Goal: Transaction & Acquisition: Purchase product/service

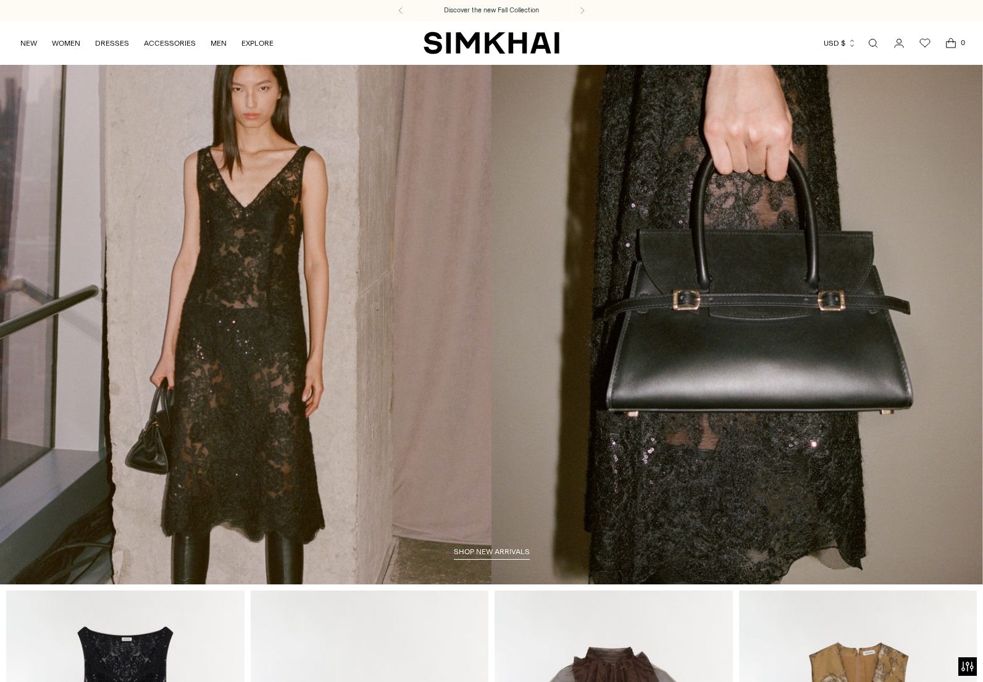
click at [872, 40] on link "Open search modal" at bounding box center [873, 43] width 25 height 25
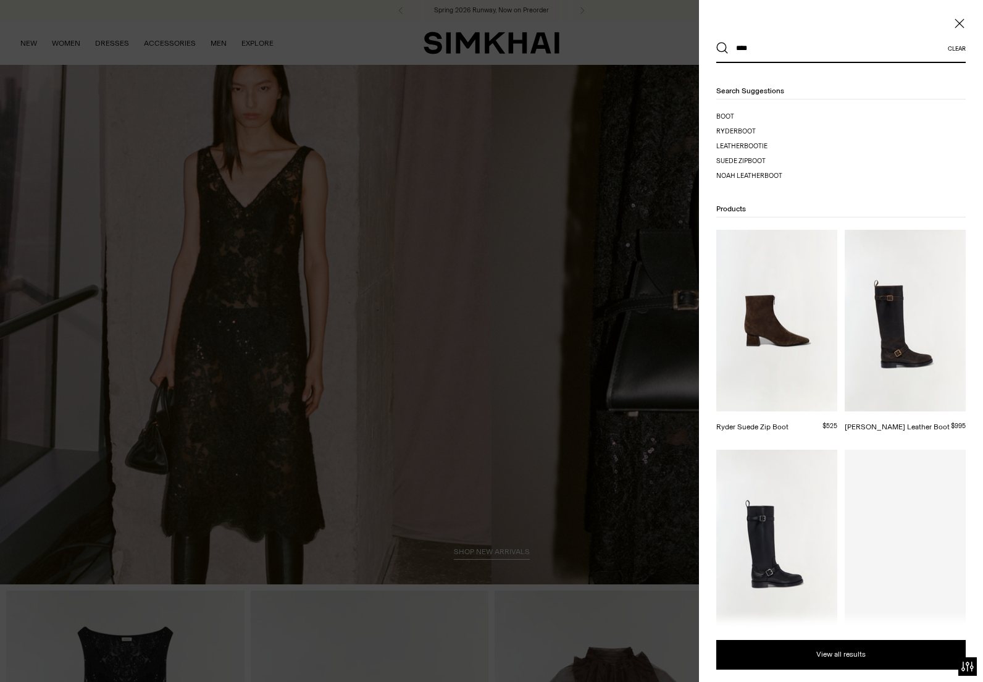
type input "****"
click at [716, 42] on button "Search" at bounding box center [722, 48] width 12 height 12
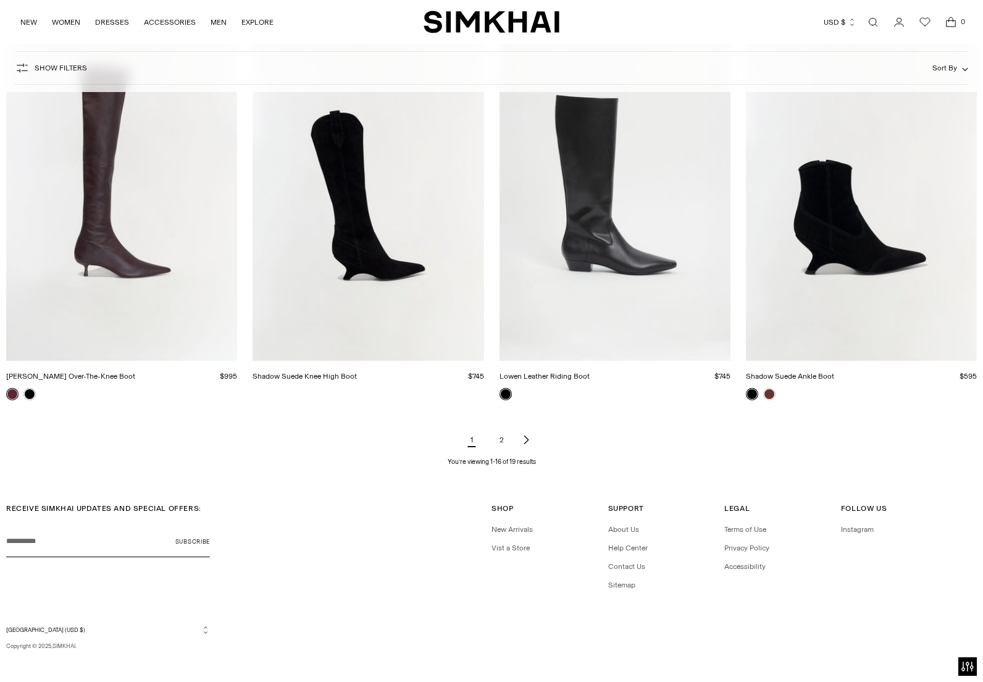
scroll to position [1470, 0]
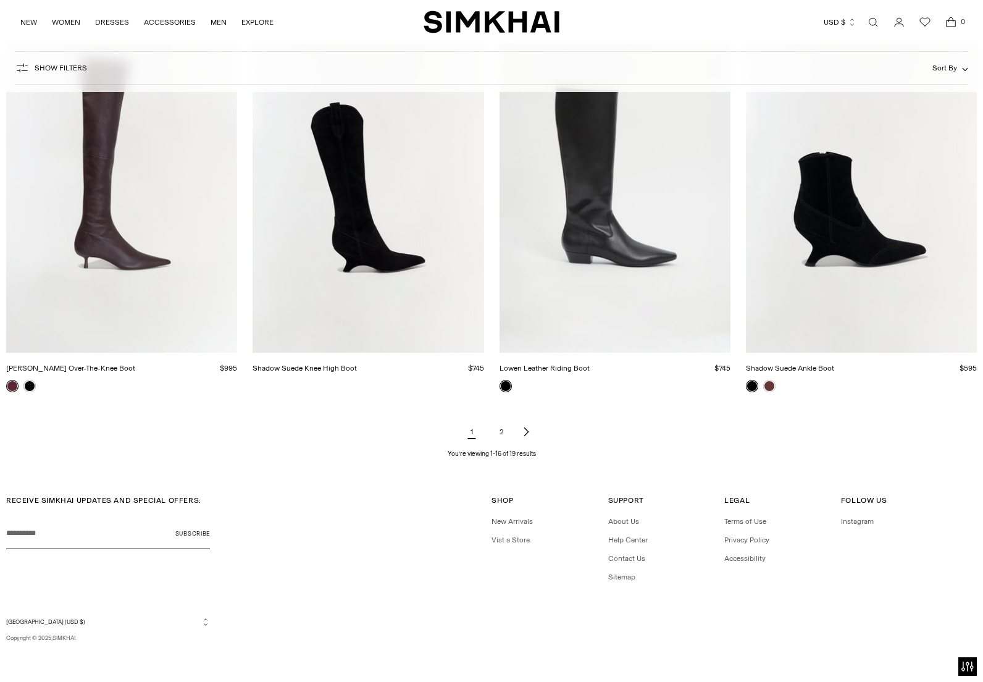
click at [357, 364] on link "Shadow Suede Knee High Boot" at bounding box center [305, 368] width 104 height 9
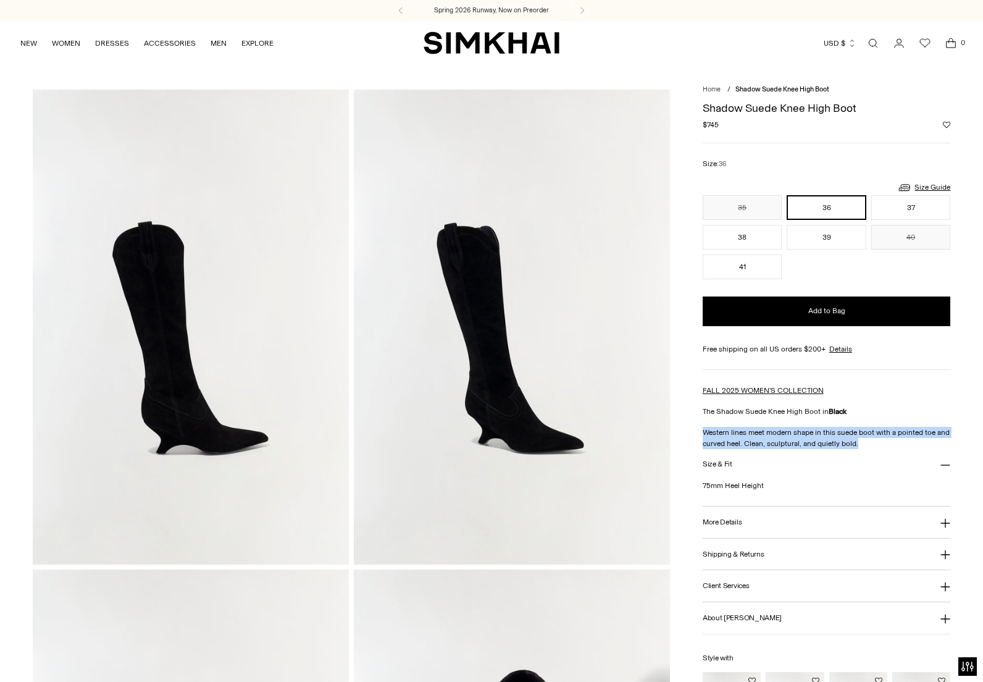
drag, startPoint x: 861, startPoint y: 445, endPoint x: 700, endPoint y: 425, distance: 161.8
copy p "Western lines meet modern shape in this suede boot with a pointed toe and curve…"
